Goal: Understand process/instructions

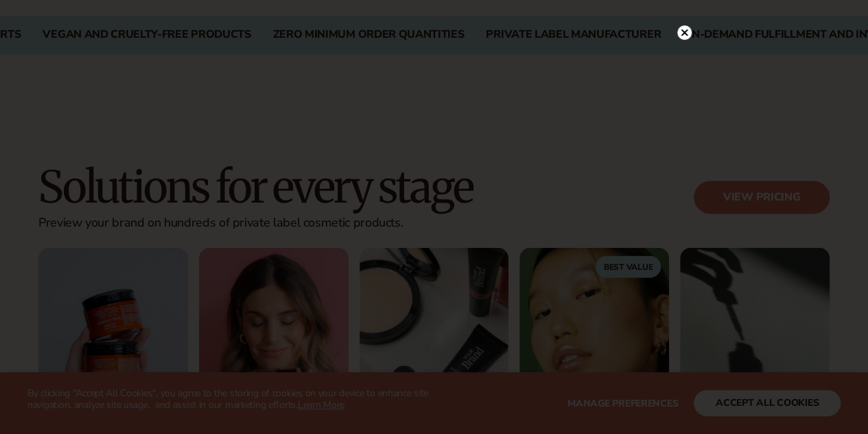
scroll to position [1062, 0]
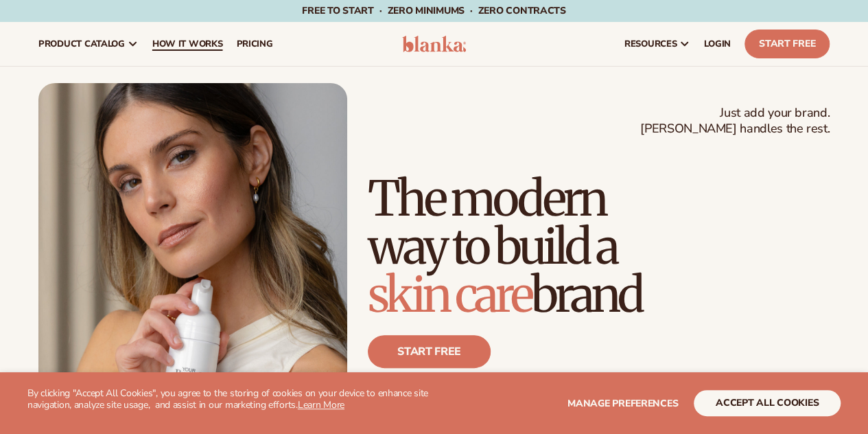
click at [199, 36] on link "How It Works" at bounding box center [187, 44] width 84 height 44
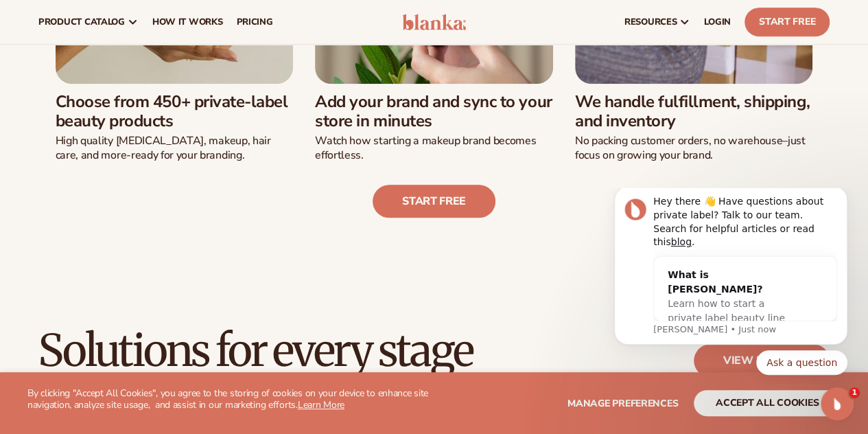
scroll to position [521, 0]
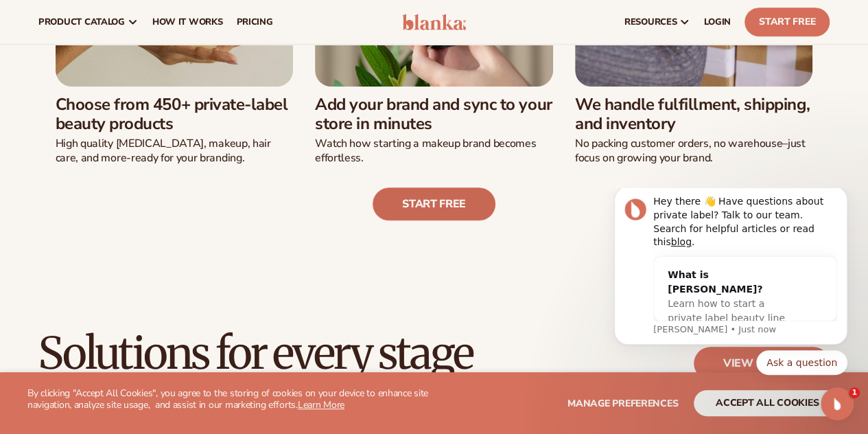
click at [444, 203] on link "Start free" at bounding box center [434, 203] width 123 height 33
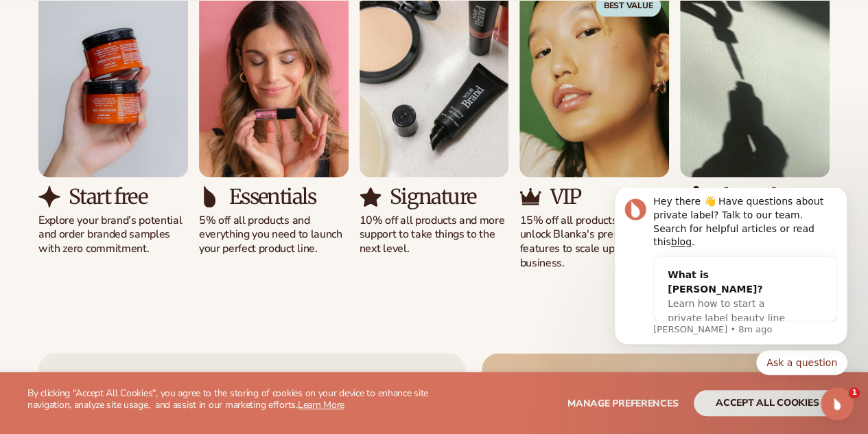
scroll to position [956, 0]
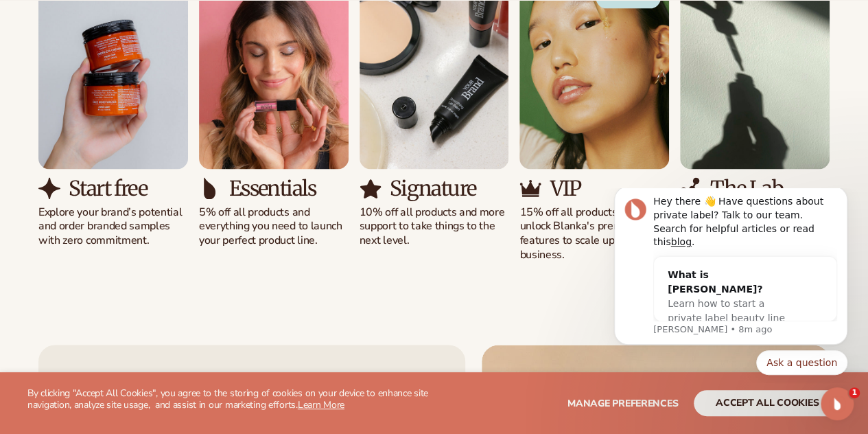
click at [130, 115] on img "1 / 5" at bounding box center [113, 73] width 150 height 191
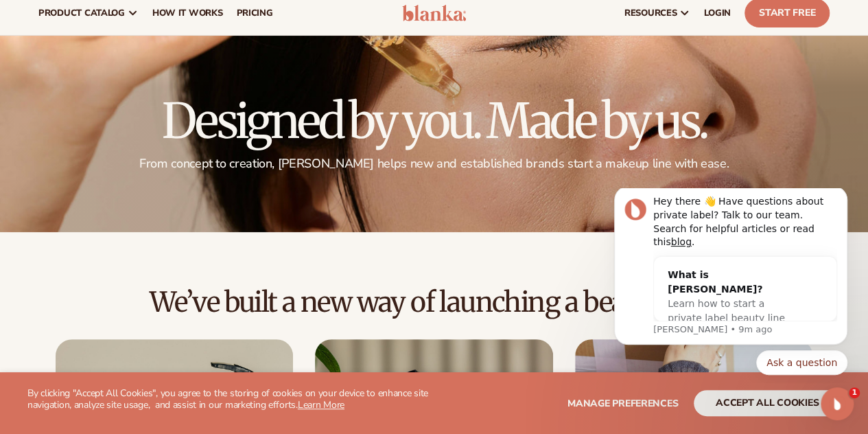
scroll to position [0, 0]
